Goal: Transaction & Acquisition: Purchase product/service

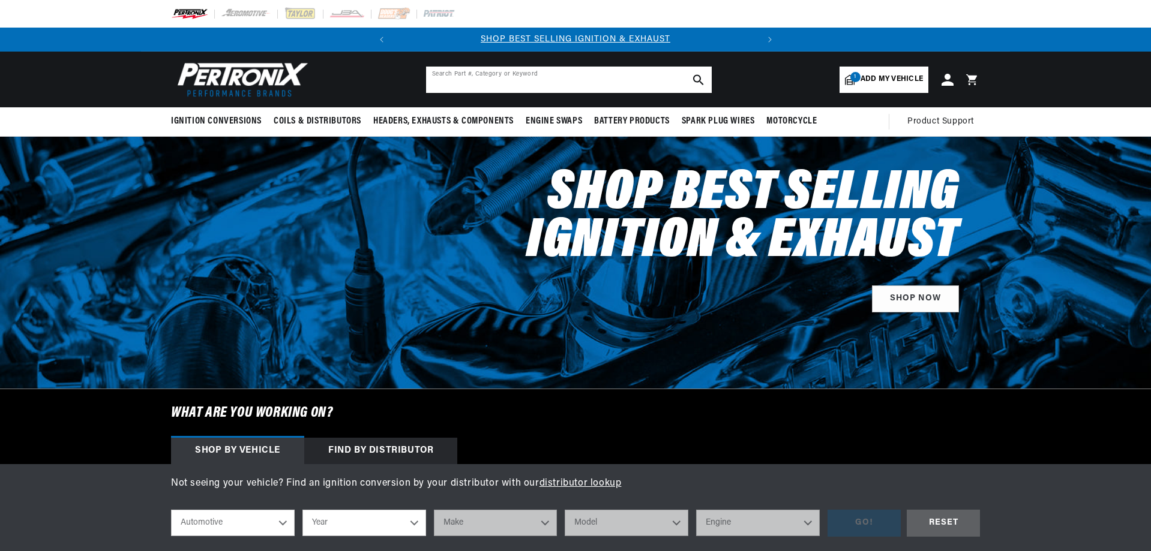
click at [504, 80] on input "text" at bounding box center [569, 80] width 286 height 26
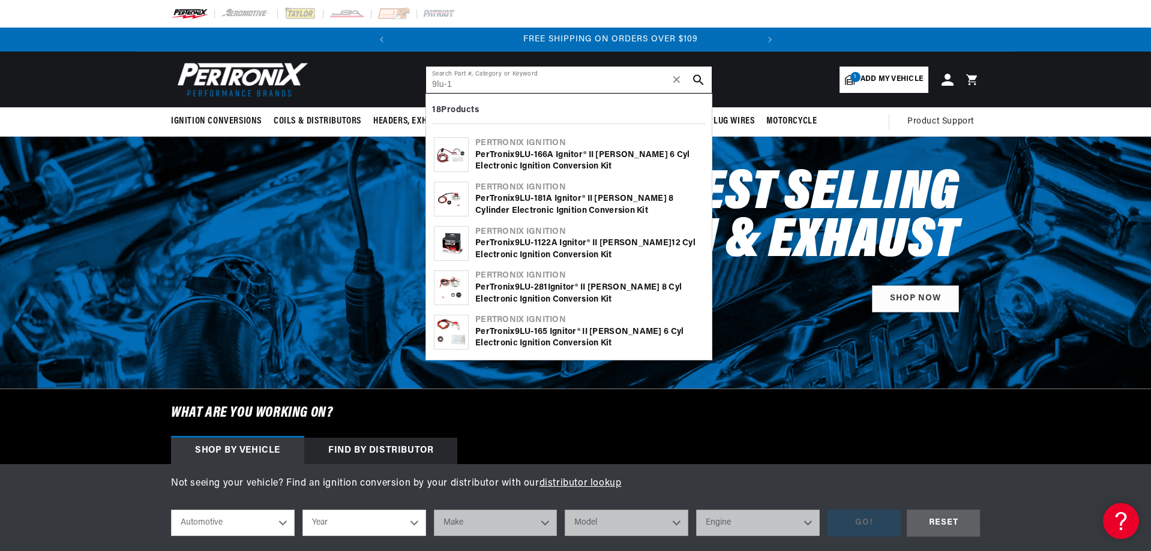
scroll to position [0, 364]
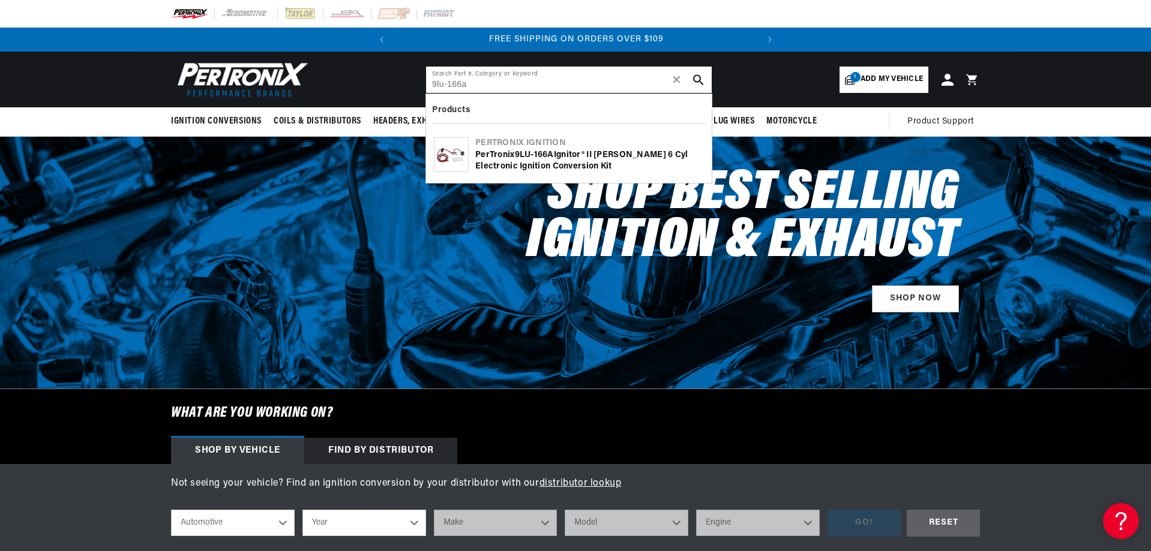
type input "9lu-166a"
click at [552, 146] on div "Pertronix Ignition" at bounding box center [589, 143] width 229 height 12
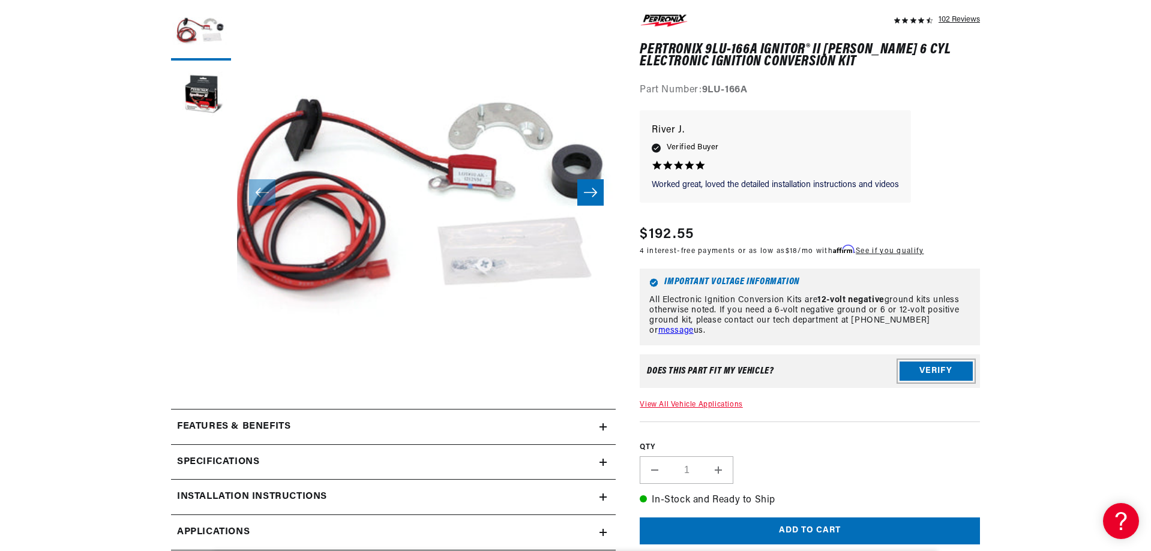
click at [947, 371] on button "Verify" at bounding box center [935, 371] width 73 height 19
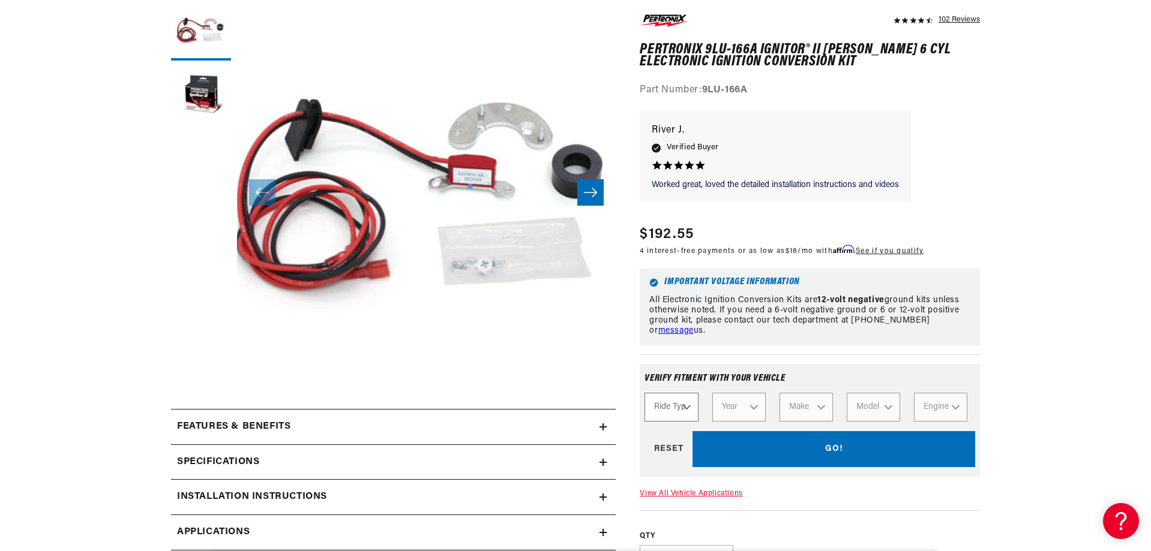
click at [688, 408] on select "Ride Type Automotive Agricultural Industrial Marine Motorcycle" at bounding box center [670, 408] width 53 height 29
select select "Automotive"
click at [644, 394] on select "Ride Type Automotive Agricultural Industrial Marine Motorcycle" at bounding box center [670, 408] width 53 height 29
select select "Automotive"
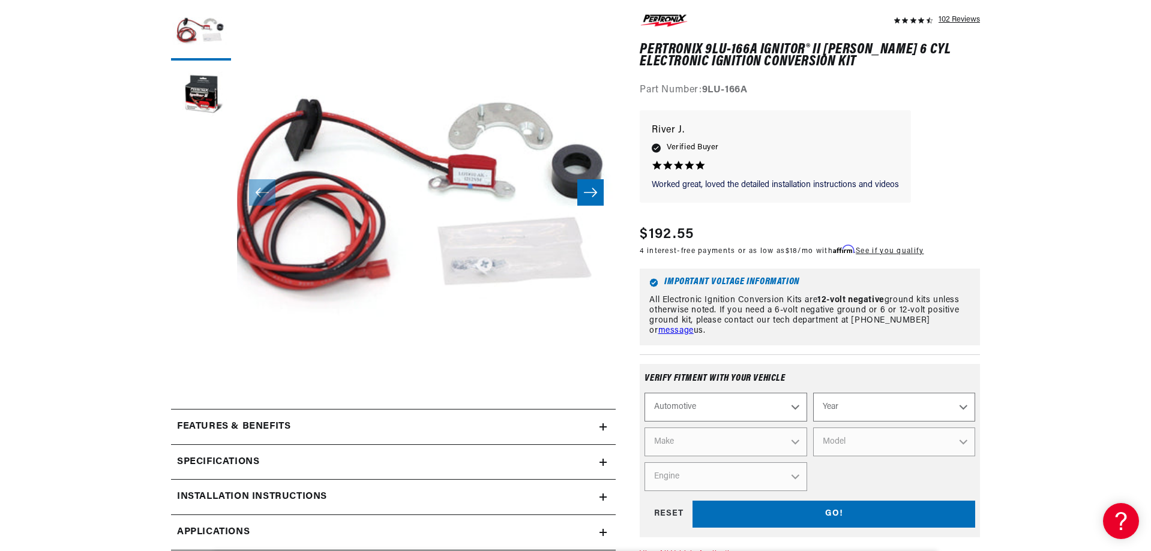
click at [964, 404] on select "Year 2024 2023 2022 2021 2020 2019 2018 2017 2016 2015 2014 2013 2012 2011 2010…" at bounding box center [894, 408] width 162 height 29
select select "1975"
click at [813, 394] on select "Year 2024 2023 2022 2021 2020 2019 2018 2017 2016 2015 2014 2013 2012 2011 2010…" at bounding box center [894, 408] width 162 height 29
select select "1975"
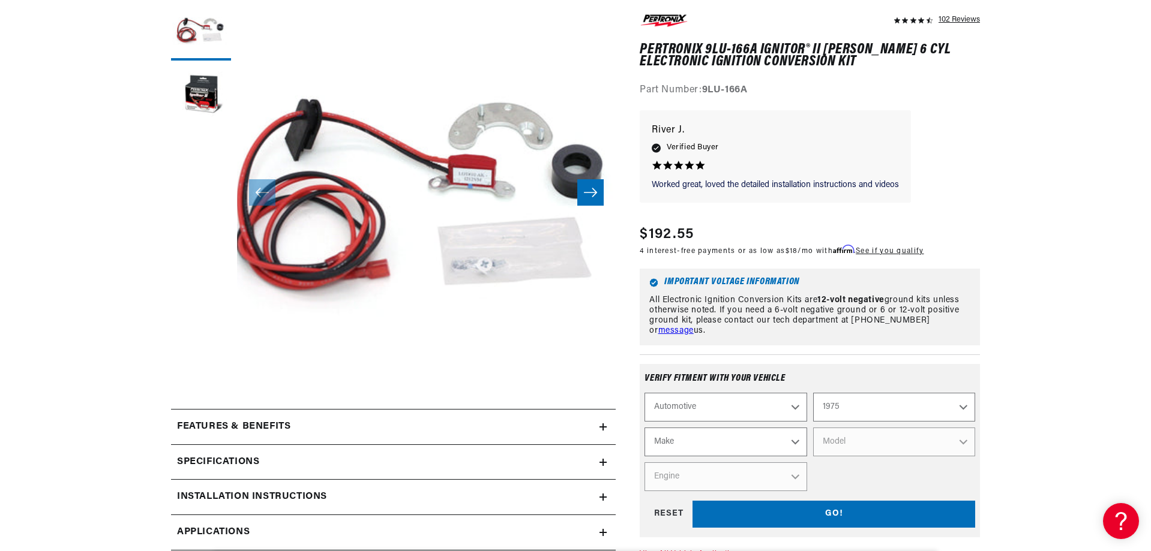
click at [793, 443] on select "Make Alfa Romeo American Motors Audi Austin BMW Buick Cadillac Checker Chevrole…" at bounding box center [725, 442] width 162 height 29
select select "Triumph"
click at [644, 428] on select "Make Alfa Romeo American Motors Audi Austin BMW Buick Cadillac Checker Chevrole…" at bounding box center [725, 442] width 162 height 29
select select "Triumph"
click at [961, 442] on select "Model Spitfire TR6 TR7" at bounding box center [894, 442] width 162 height 29
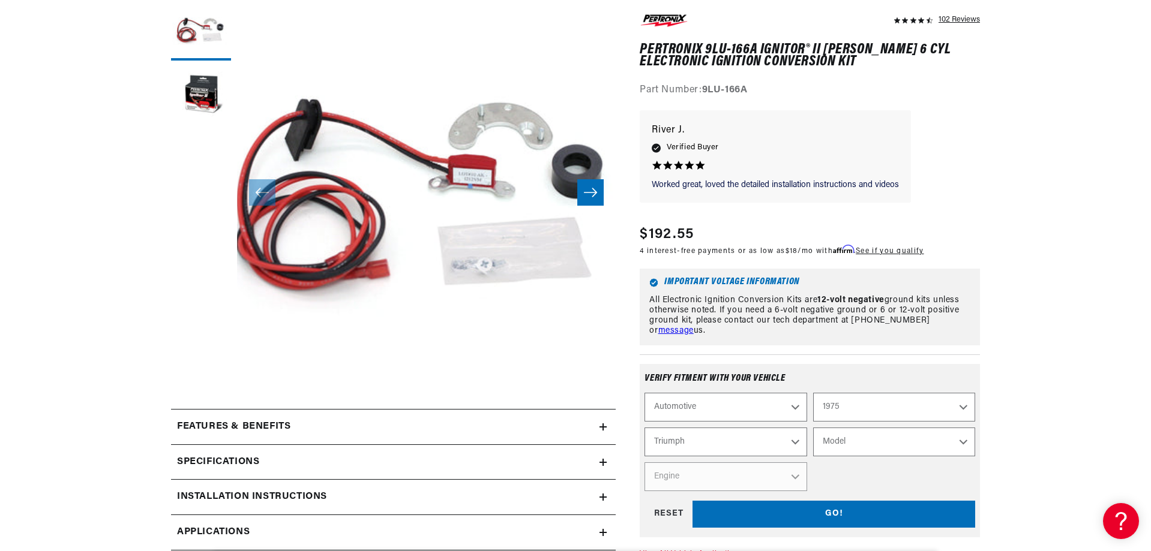
select select "TR6"
click at [813, 428] on select "Model Spitfire TR6 TR7" at bounding box center [894, 442] width 162 height 29
select select "TR6"
click at [793, 476] on select "Engine 2.5L" at bounding box center [725, 477] width 162 height 29
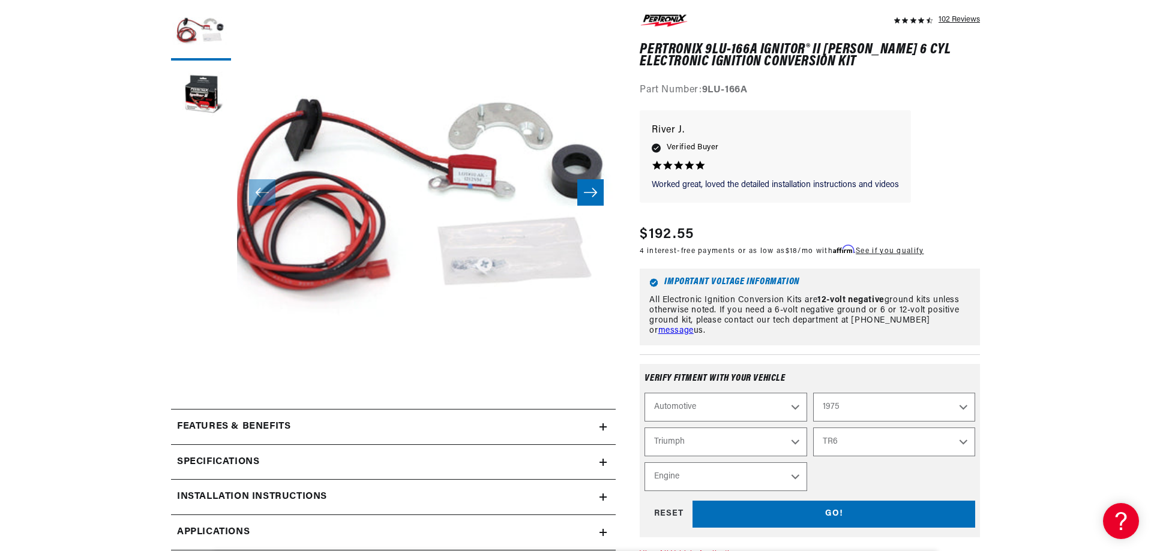
select select "2.5L"
click at [644, 463] on select "Engine 2.5L" at bounding box center [725, 477] width 162 height 29
select select "Engine"
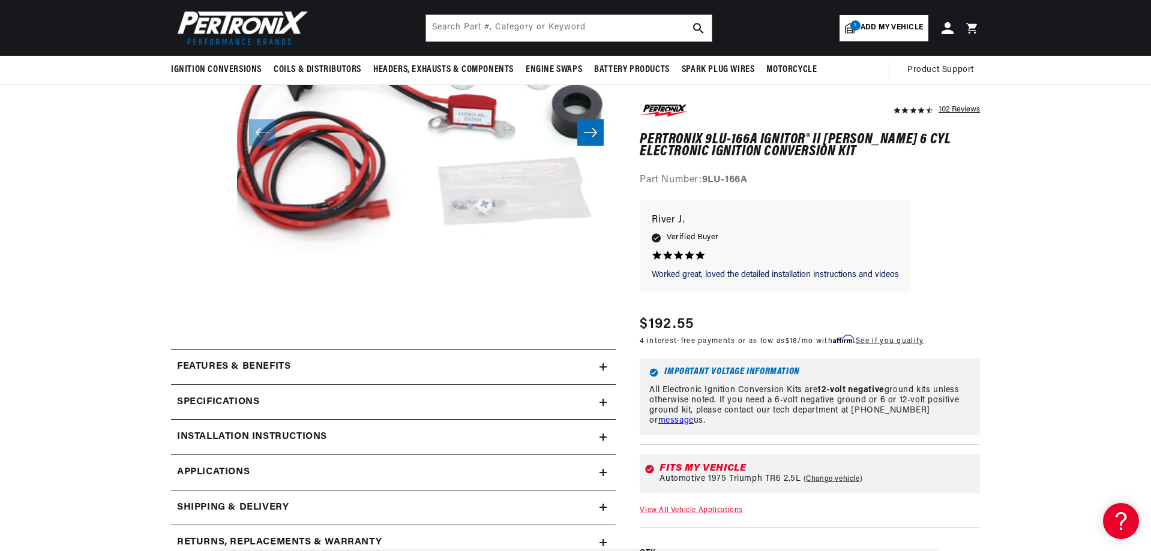
scroll to position [0, 0]
click at [603, 365] on icon at bounding box center [603, 367] width 0 height 7
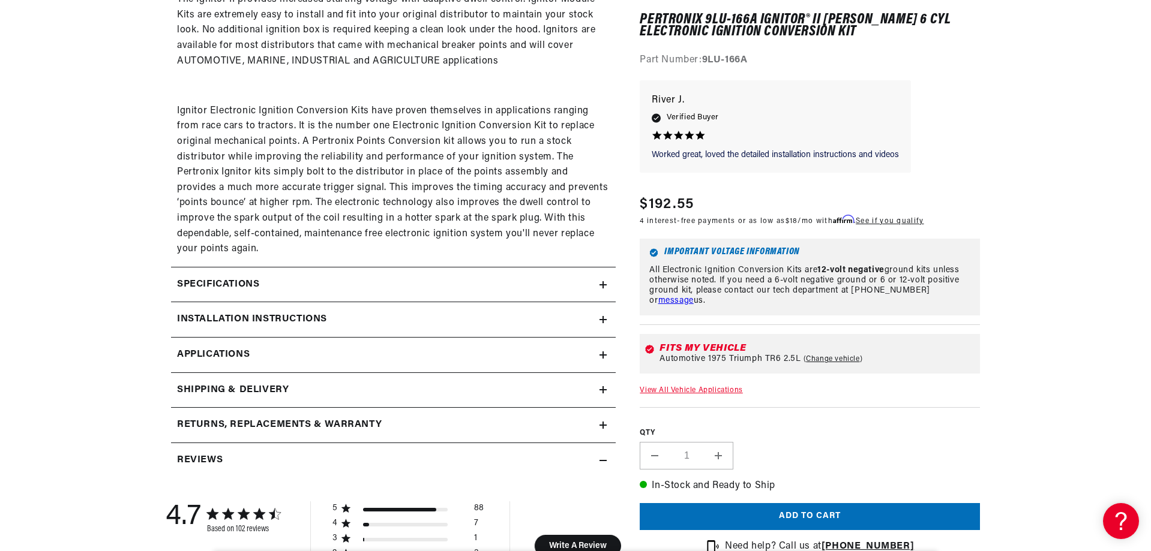
scroll to position [840, 0]
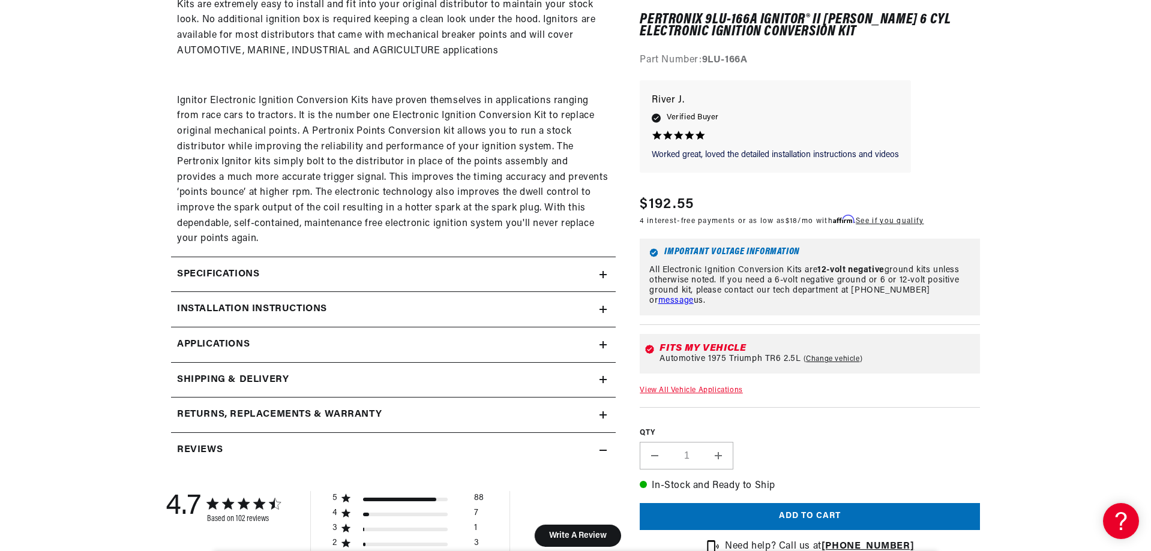
click at [606, 415] on icon at bounding box center [602, 415] width 7 height 0
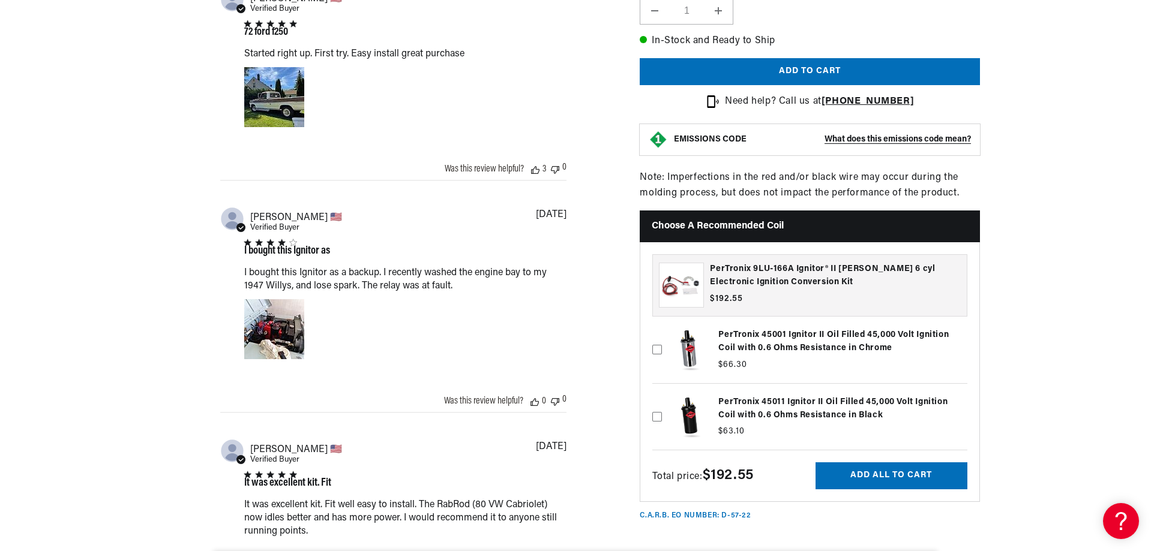
scroll to position [0, 0]
click at [659, 412] on icon at bounding box center [657, 417] width 10 height 10
click at [659, 403] on input "checkbox" at bounding box center [657, 398] width 10 height 10
checkbox input "true"
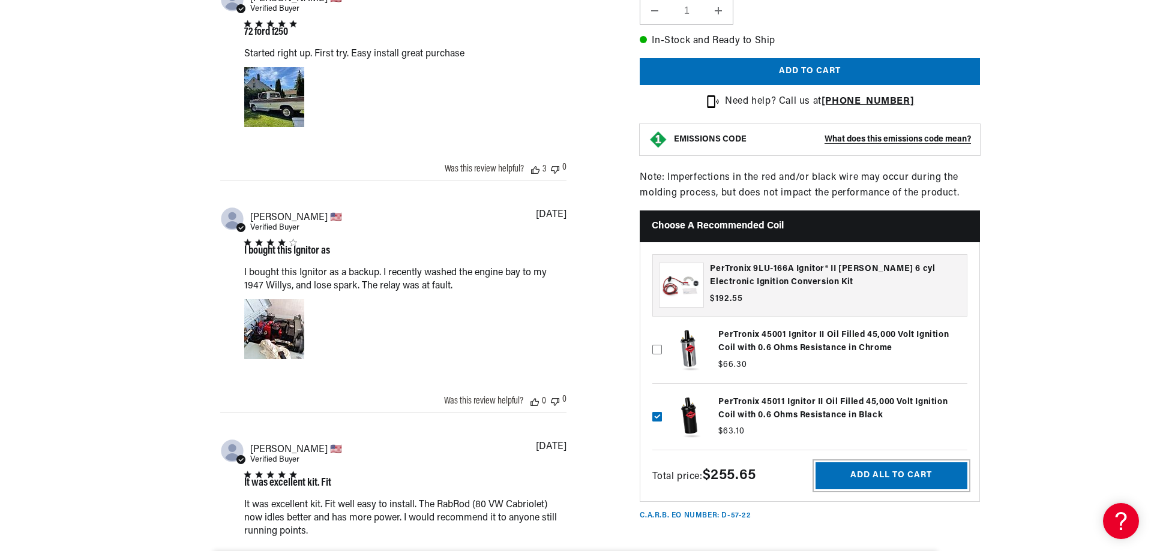
click at [863, 466] on button "Add all to cart" at bounding box center [891, 476] width 152 height 27
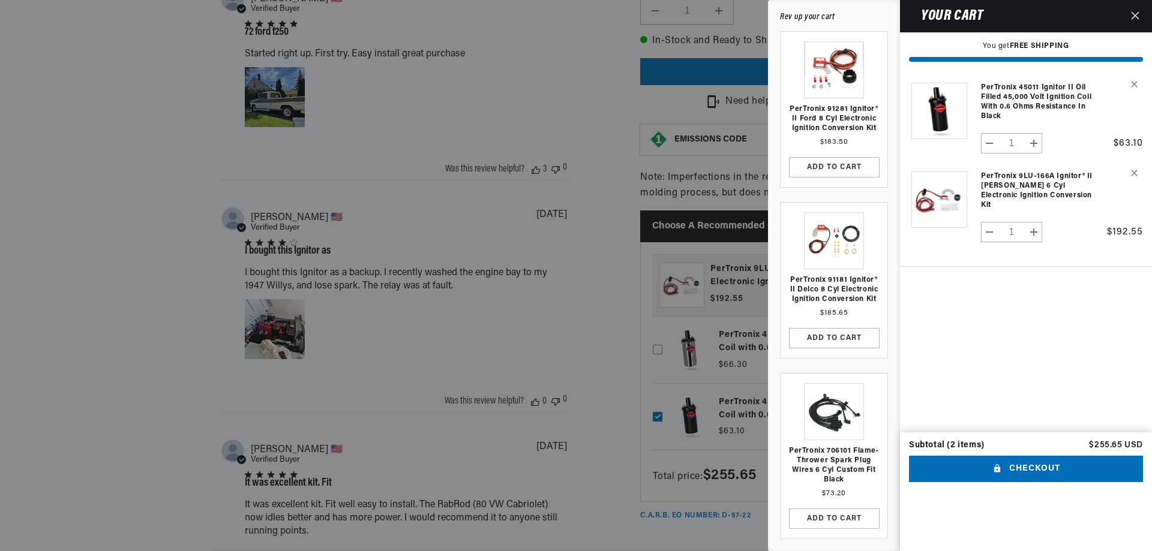
scroll to position [0, 0]
click at [1021, 483] on button "Checkout" at bounding box center [1026, 469] width 234 height 27
